Goal: Communication & Community: Answer question/provide support

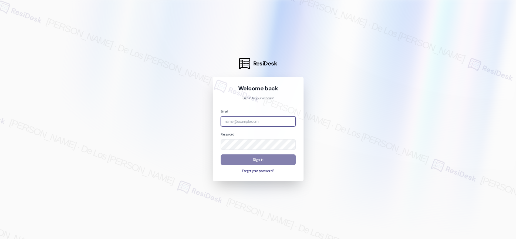
click at [267, 123] on input "email" at bounding box center [258, 121] width 75 height 11
click at [271, 122] on input "email" at bounding box center [258, 121] width 75 height 11
type input "s"
drag, startPoint x: 454, startPoint y: 69, endPoint x: 403, endPoint y: 84, distance: 53.0
click at [454, 69] on div at bounding box center [258, 119] width 516 height 239
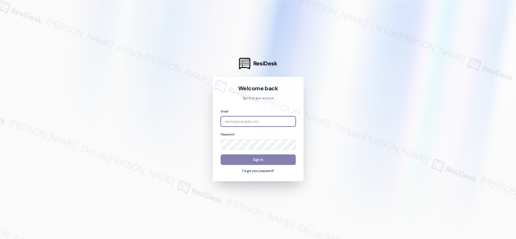
click at [277, 118] on input "email" at bounding box center [258, 121] width 75 height 11
paste input "automated-surveys-[DATE]_properties-resen.six@[DATE]_[DOMAIN_NAME]"
type input "automated-surveys-[DATE]_properties-resen.six@[DATE]_[DOMAIN_NAME]"
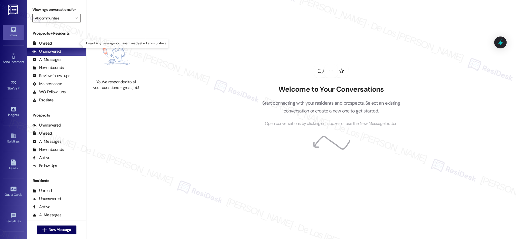
drag, startPoint x: 61, startPoint y: 43, endPoint x: 87, endPoint y: 46, distance: 25.6
click at [61, 43] on div "Unread (0)" at bounding box center [56, 43] width 59 height 8
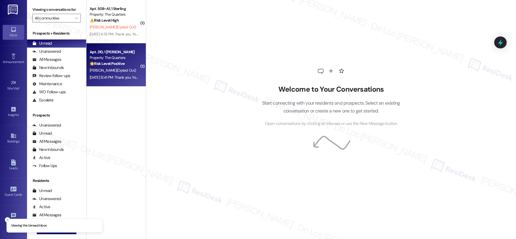
click at [124, 71] on div "[PERSON_NAME] (Opted Out)" at bounding box center [114, 70] width 51 height 7
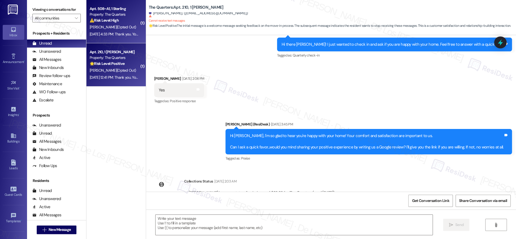
type textarea "Fetching suggested responses. Please feel free to read through the conversation…"
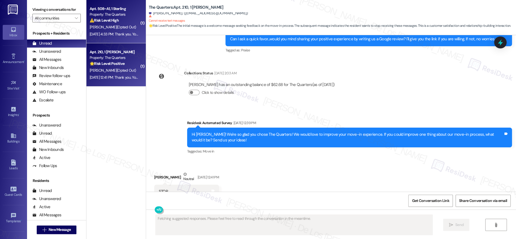
scroll to position [218, 0]
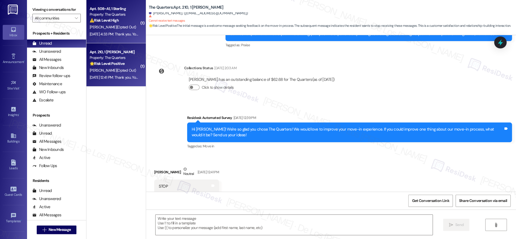
click at [118, 31] on div "[DATE] 4:33 PM: Thank you. You will no longer receive texts from this thread. P…" at bounding box center [114, 34] width 51 height 7
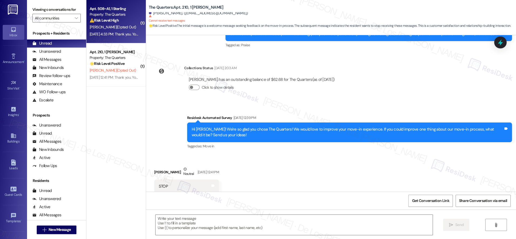
type textarea "Fetching suggested responses. Please feel free to read through the conversation…"
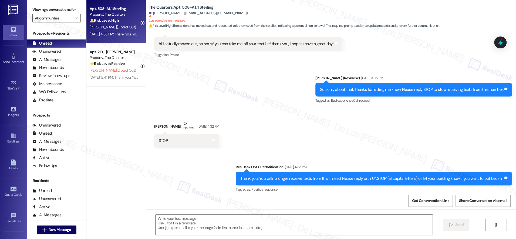
scroll to position [252, 0]
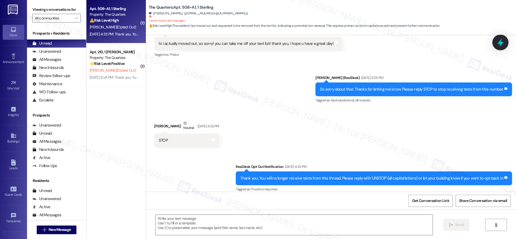
click at [501, 45] on icon at bounding box center [500, 42] width 6 height 8
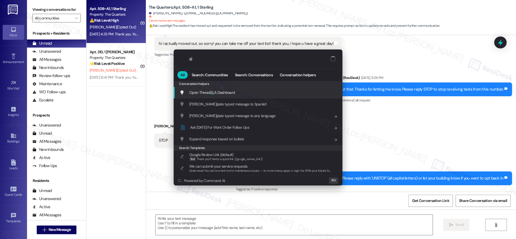
type input "sla"
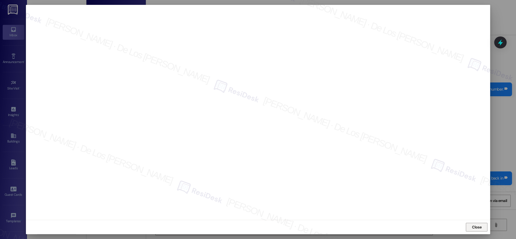
click at [470, 225] on button "Close" at bounding box center [477, 226] width 22 height 9
